Goal: Information Seeking & Learning: Learn about a topic

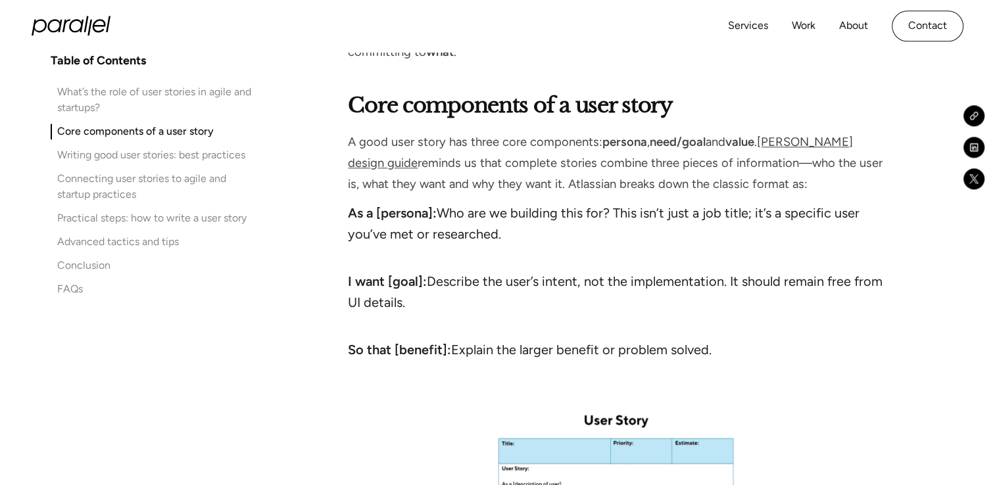
scroll to position [1512, 0]
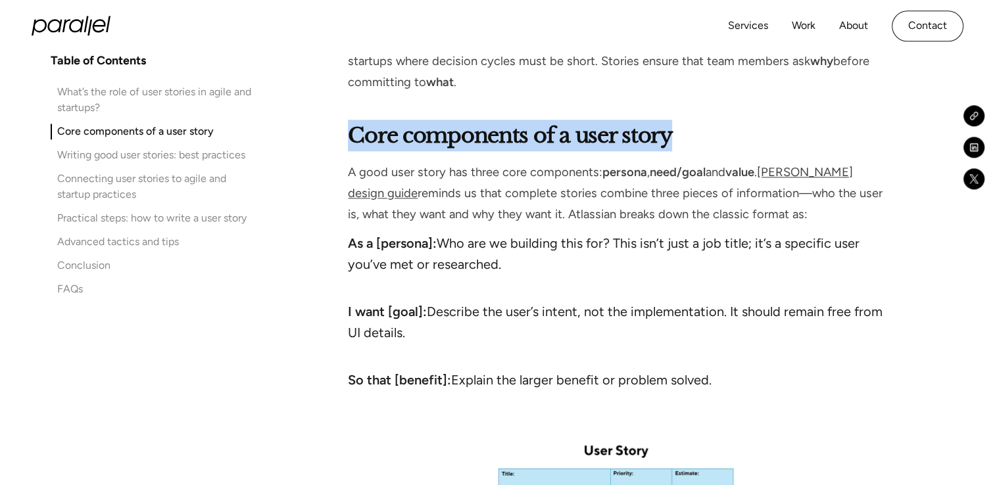
drag, startPoint x: 350, startPoint y: 130, endPoint x: 669, endPoint y: 138, distance: 318.9
click at [669, 138] on strong "Core components of a user story" at bounding box center [509, 135] width 323 height 26
copy strong "Core components of a user story"
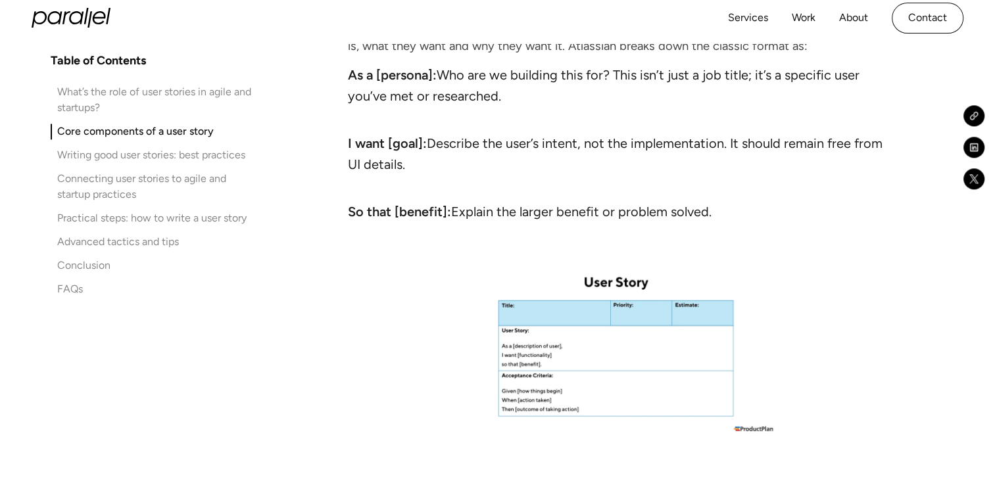
scroll to position [1643, 0]
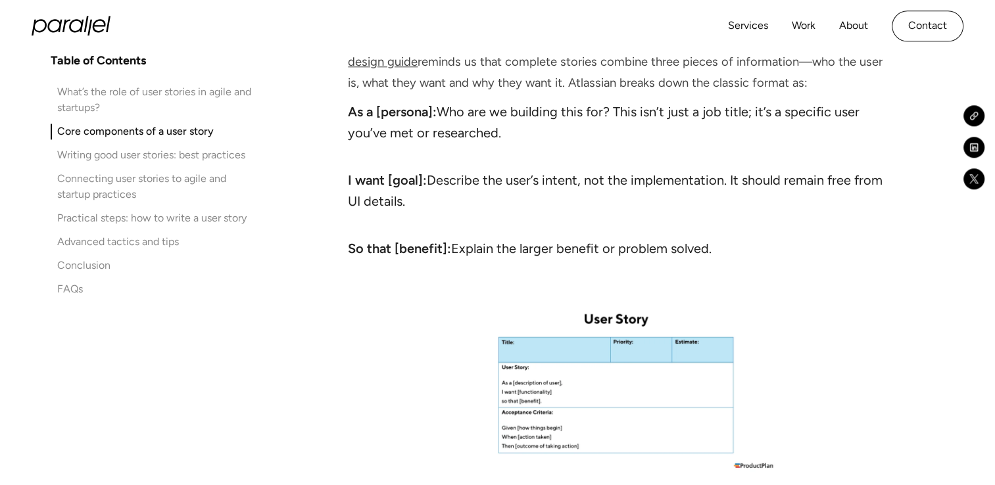
drag, startPoint x: 350, startPoint y: 108, endPoint x: 517, endPoint y: 126, distance: 168.0
click at [517, 126] on li "As a [persona]: Who are we building this for? This isn’t just a job title; it’s…" at bounding box center [615, 132] width 535 height 63
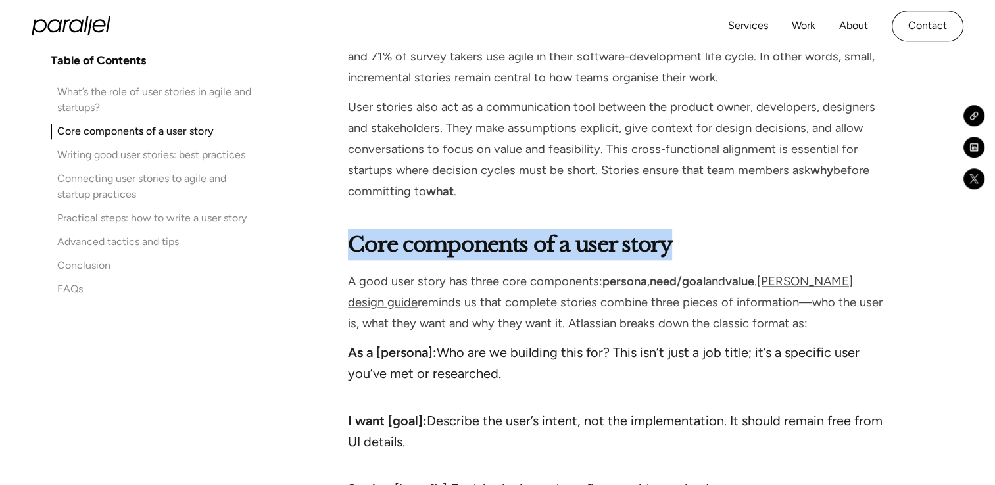
scroll to position [1380, 0]
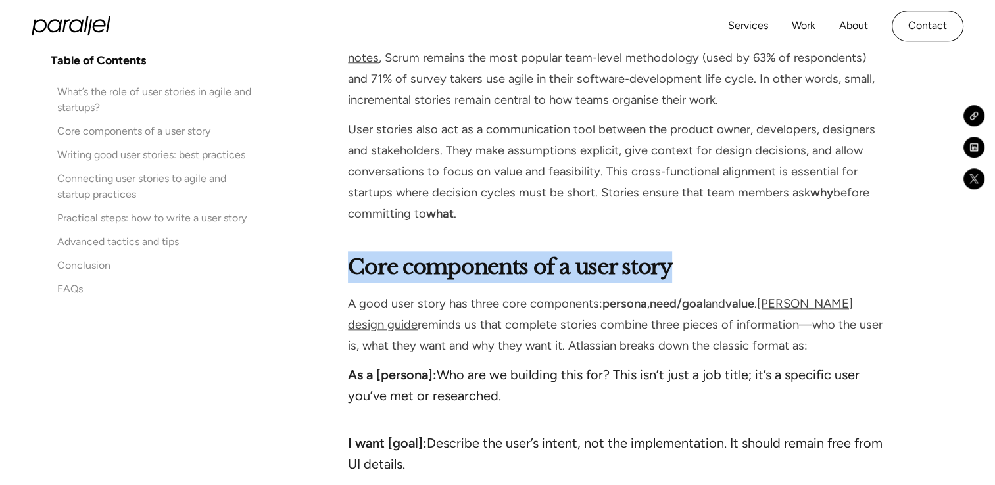
drag, startPoint x: 352, startPoint y: 265, endPoint x: 680, endPoint y: 265, distance: 327.4
click at [680, 265] on h2 "Core components of a user story" at bounding box center [615, 267] width 535 height 32
copy strong "Core components of a user story"
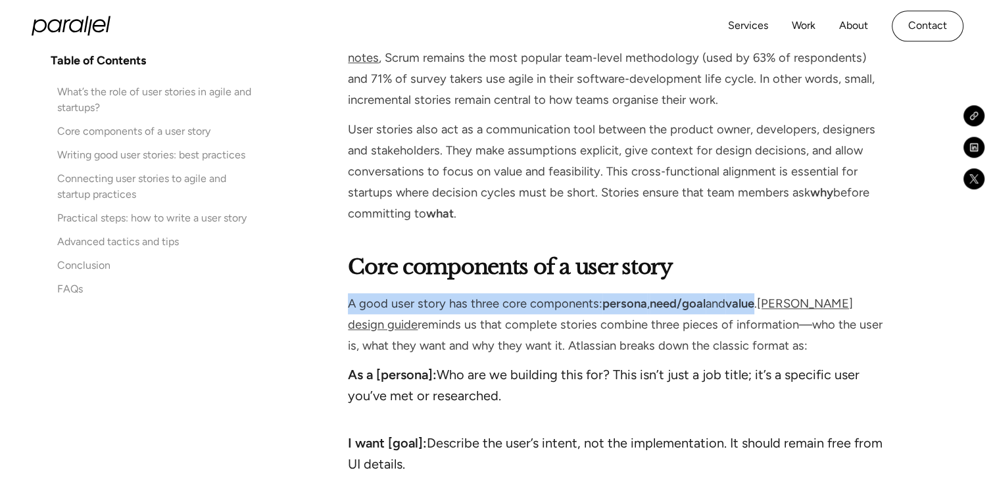
drag, startPoint x: 348, startPoint y: 302, endPoint x: 761, endPoint y: 308, distance: 412.2
click at [761, 308] on p "A good user story has three core components: persona , need/goal and value . [P…" at bounding box center [615, 325] width 535 height 64
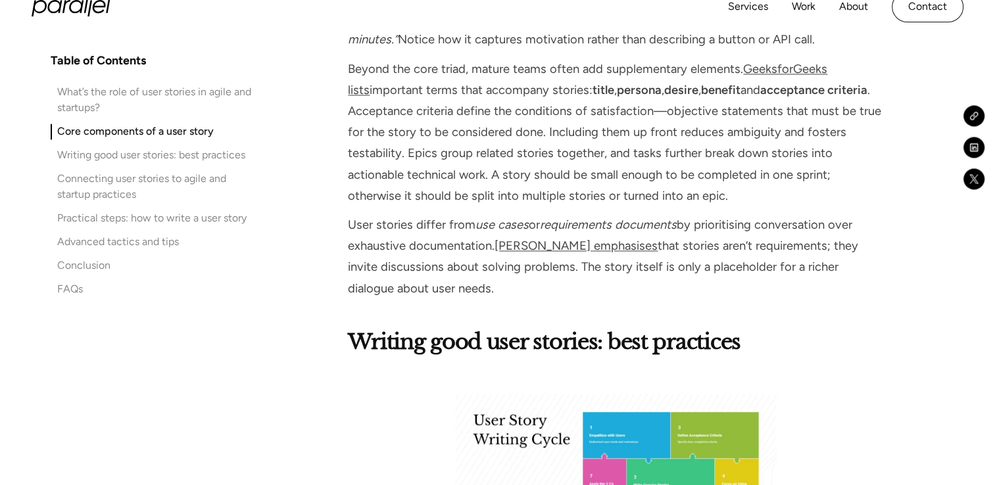
scroll to position [2104, 0]
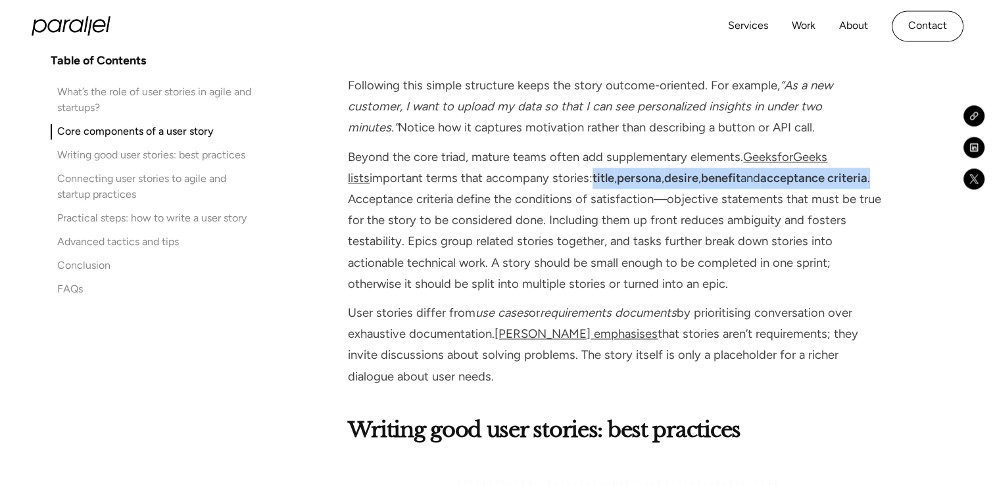
drag, startPoint x: 573, startPoint y: 175, endPoint x: 866, endPoint y: 185, distance: 293.3
click at [866, 185] on p "Beyond the core triad, mature teams often add supplementary elements. GeeksforG…" at bounding box center [615, 221] width 535 height 148
copy p "title , persona , desire , benefit and acceptance criteria ."
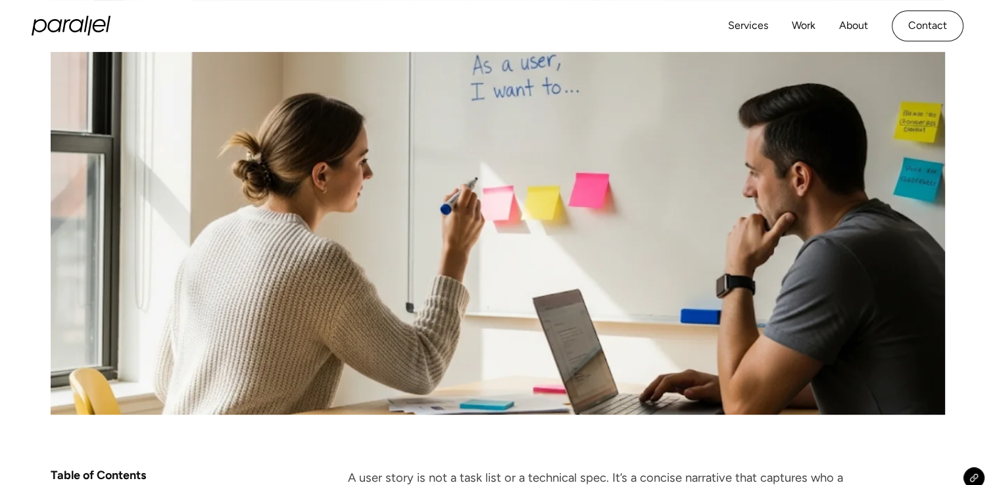
scroll to position [263, 0]
